Goal: Check status: Check status

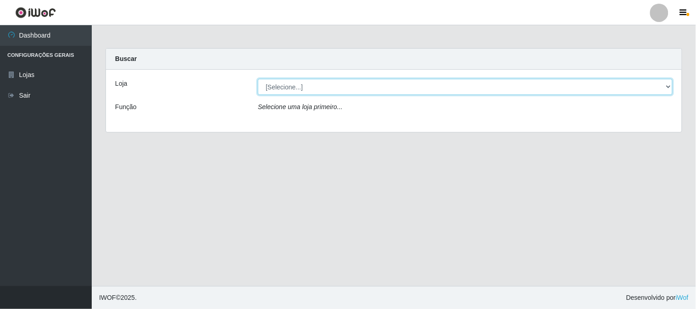
drag, startPoint x: 311, startPoint y: 88, endPoint x: 307, endPoint y: 93, distance: 5.6
click at [311, 88] on select "[Selecione...] Casatudo BR" at bounding box center [465, 87] width 415 height 16
select select "197"
click at [258, 79] on select "[Selecione...] Casatudo BR" at bounding box center [465, 87] width 415 height 16
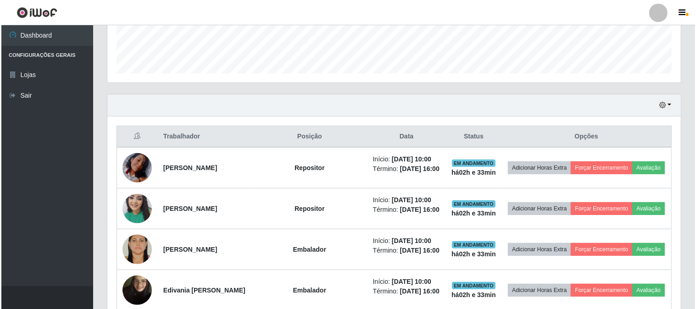
scroll to position [357, 0]
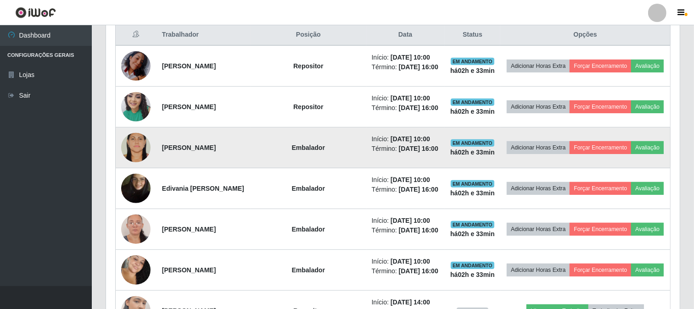
click at [135, 141] on img at bounding box center [135, 148] width 29 height 44
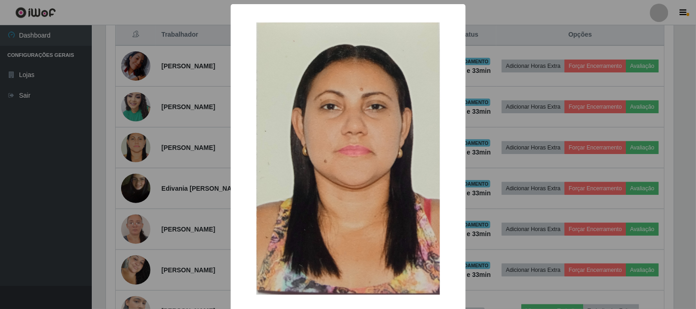
click at [484, 102] on div "× OK Cancel" at bounding box center [348, 154] width 696 height 309
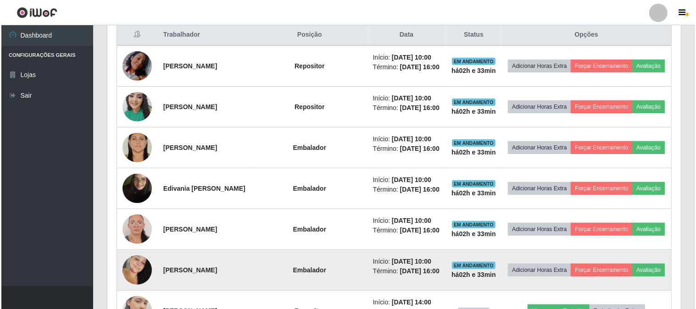
scroll to position [407, 0]
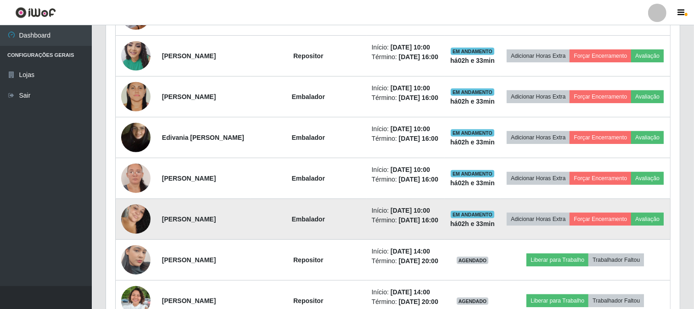
click at [143, 217] on img at bounding box center [135, 219] width 29 height 45
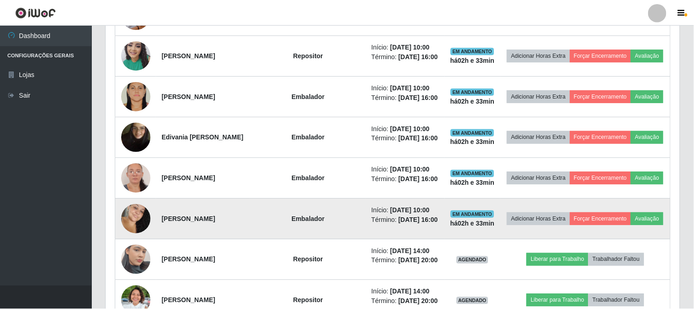
scroll to position [190, 568]
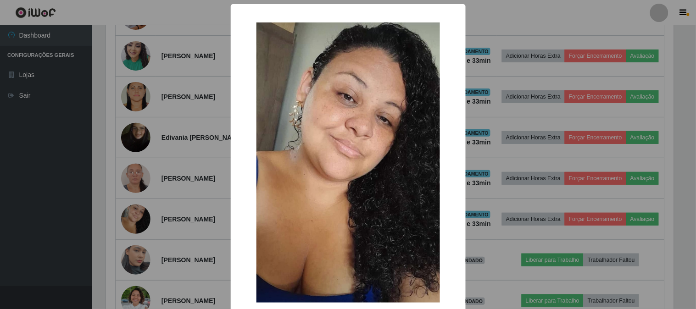
click at [171, 213] on div "× OK Cancel" at bounding box center [348, 154] width 696 height 309
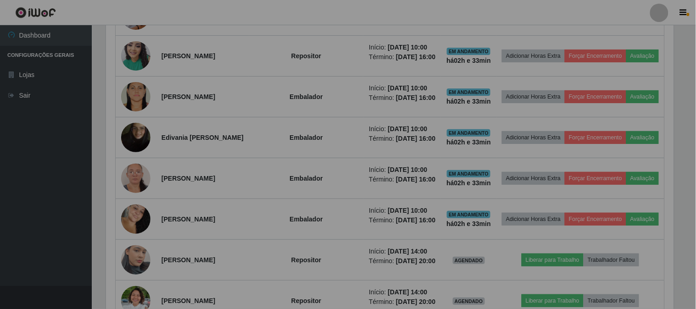
scroll to position [190, 574]
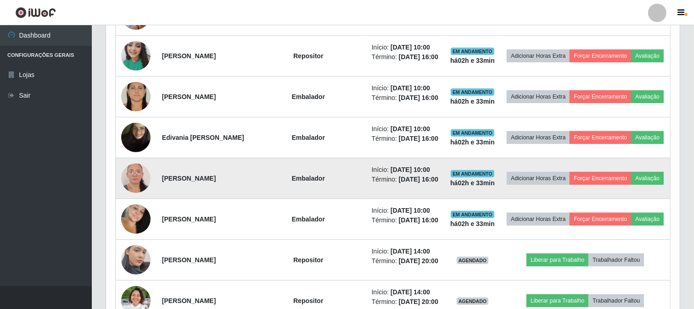
click at [134, 173] on img at bounding box center [135, 179] width 29 height 64
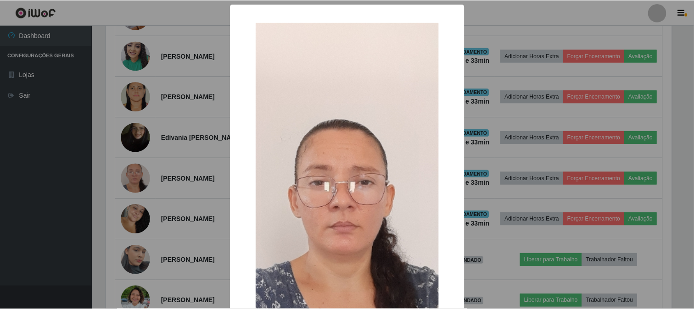
scroll to position [190, 568]
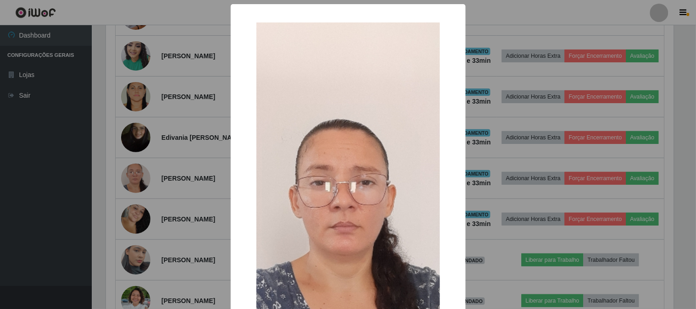
click at [459, 129] on div "× OK Cancel" at bounding box center [348, 239] width 235 height 470
drag, startPoint x: 474, startPoint y: 128, endPoint x: 464, endPoint y: 134, distance: 10.9
click at [474, 128] on div "× OK Cancel" at bounding box center [348, 154] width 696 height 309
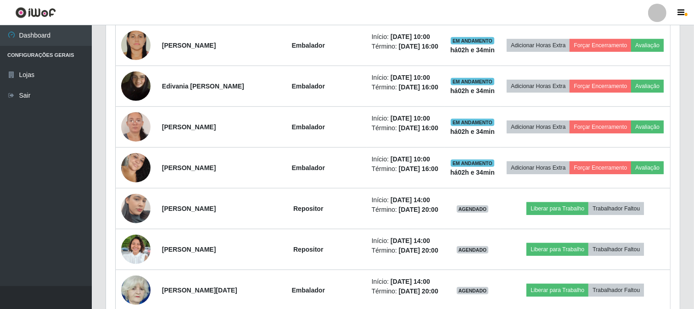
scroll to position [663, 0]
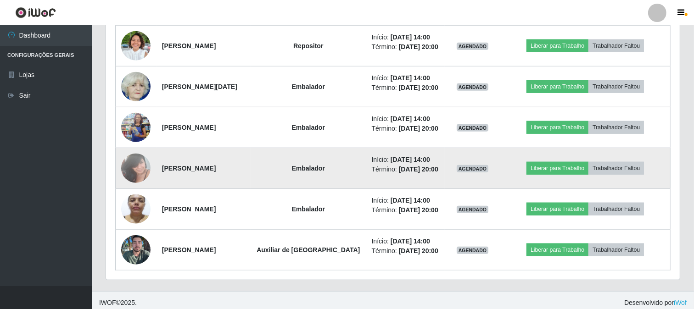
click at [143, 165] on img at bounding box center [135, 168] width 29 height 39
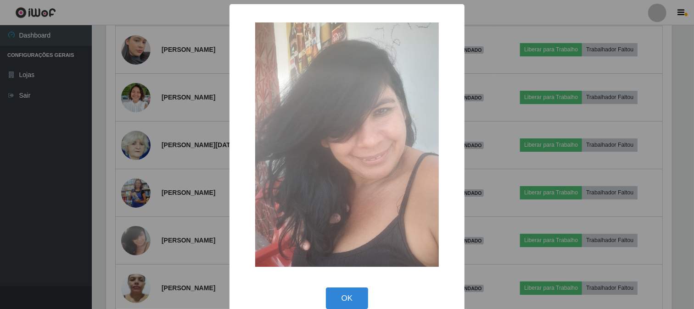
scroll to position [190, 568]
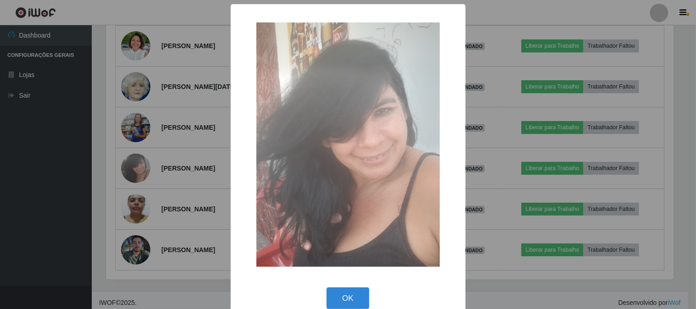
click at [497, 126] on div "× OK Cancel" at bounding box center [348, 154] width 696 height 309
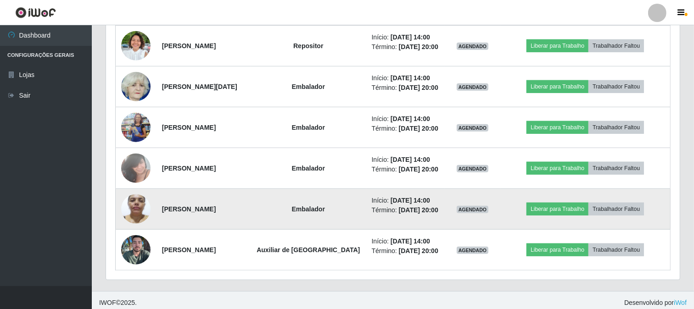
scroll to position [612, 0]
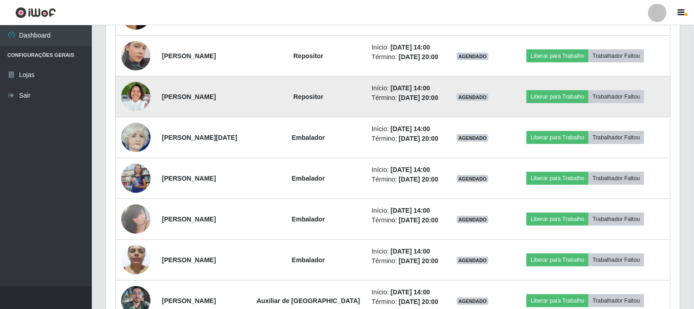
click at [136, 95] on img at bounding box center [135, 96] width 29 height 39
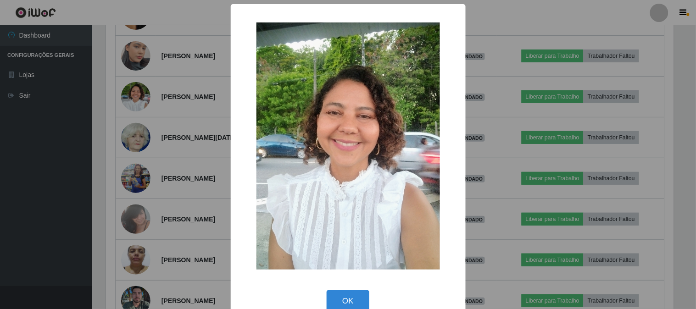
click at [499, 99] on div "× OK Cancel" at bounding box center [348, 154] width 696 height 309
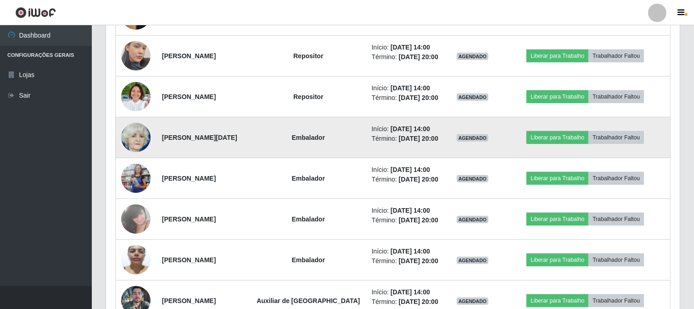
scroll to position [510, 0]
